Goal: Task Accomplishment & Management: Manage account settings

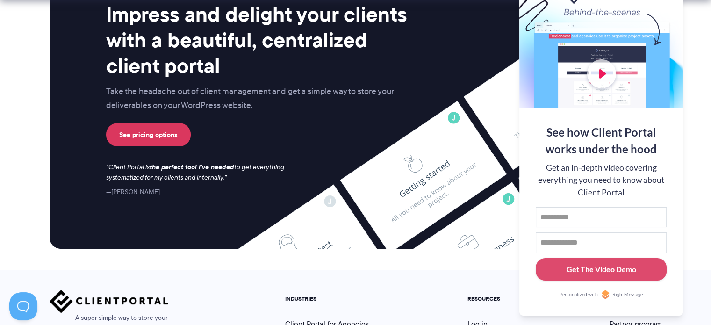
scroll to position [3964, 0]
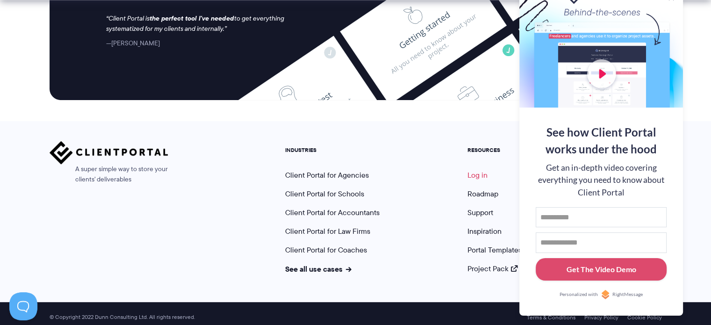
click at [476, 170] on link "Log in" at bounding box center [477, 175] width 20 height 11
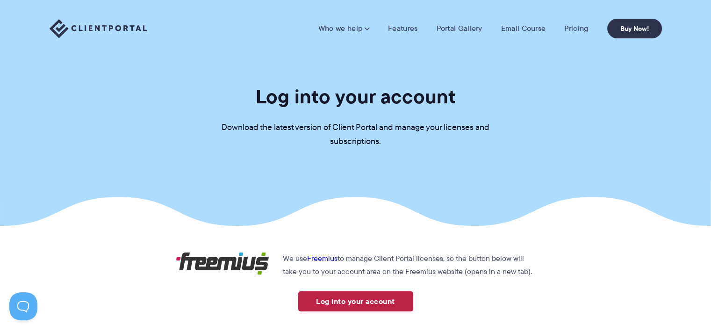
click at [377, 303] on link "Log into your account" at bounding box center [355, 301] width 115 height 20
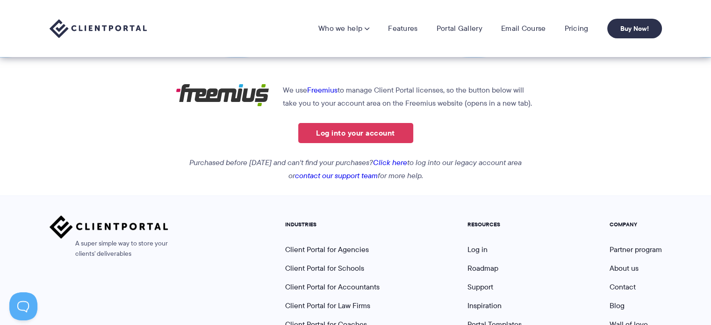
scroll to position [168, 0]
click at [399, 163] on link "Click here" at bounding box center [390, 162] width 34 height 11
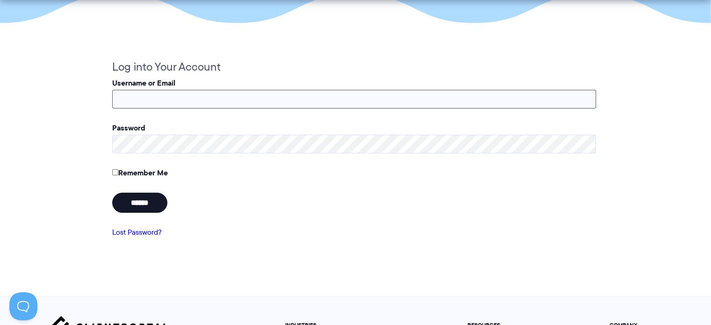
type input "**********"
click at [159, 205] on input "******" at bounding box center [139, 203] width 55 height 20
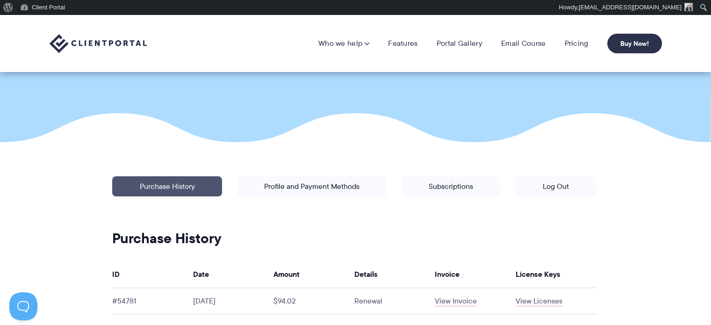
scroll to position [98, 0]
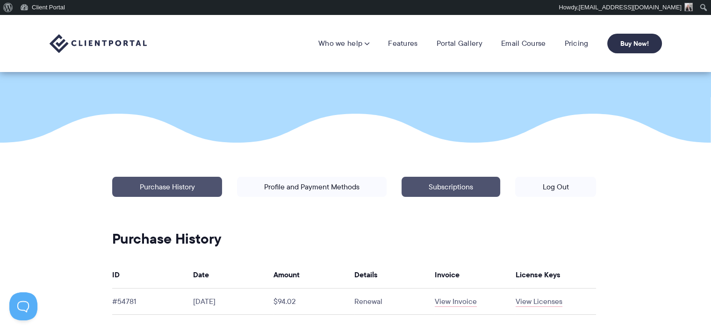
click at [438, 186] on link "Subscriptions" at bounding box center [450, 187] width 99 height 20
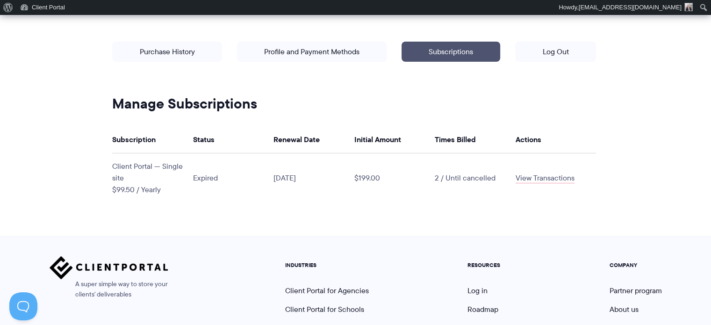
scroll to position [234, 0]
click at [538, 172] on link "View Transactions" at bounding box center [545, 177] width 59 height 11
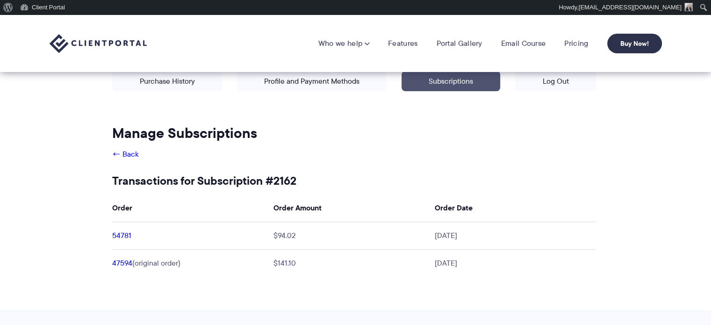
scroll to position [196, 0]
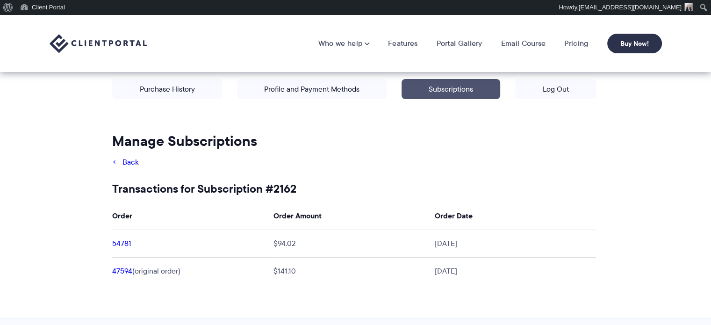
click at [130, 160] on link "← Back" at bounding box center [125, 162] width 27 height 11
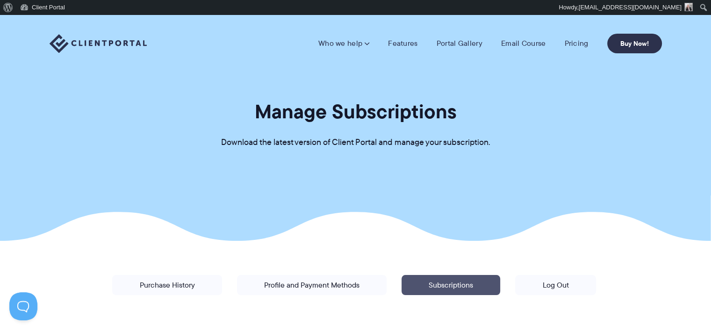
click at [588, 195] on section "Manage Subscriptions Download the latest version of Client Portal and manage yo…" at bounding box center [355, 128] width 711 height 226
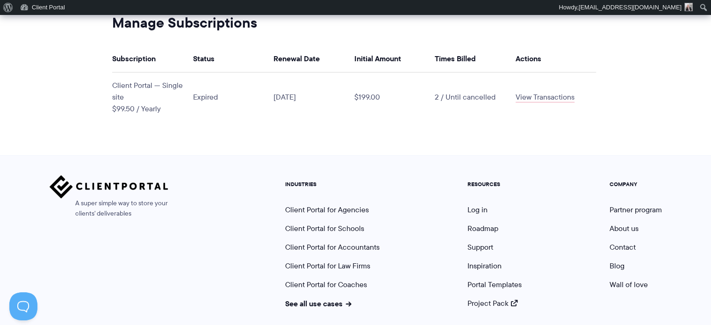
scroll to position [355, 0]
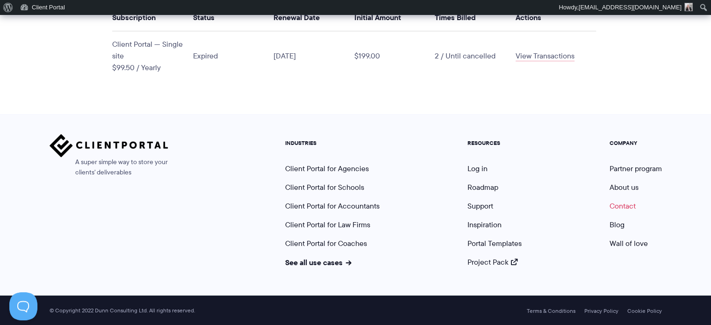
click at [617, 203] on link "Contact" at bounding box center [622, 206] width 26 height 11
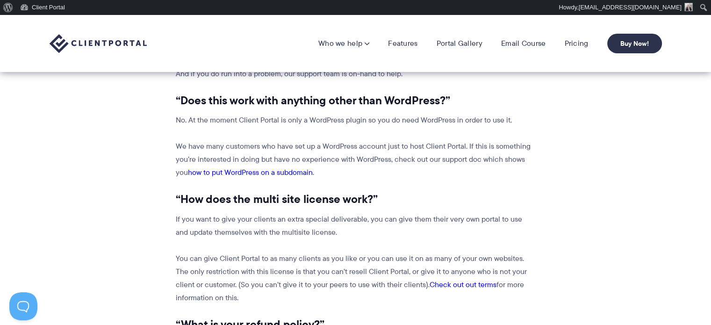
scroll to position [987, 0]
